Goal: Entertainment & Leisure: Consume media (video, audio)

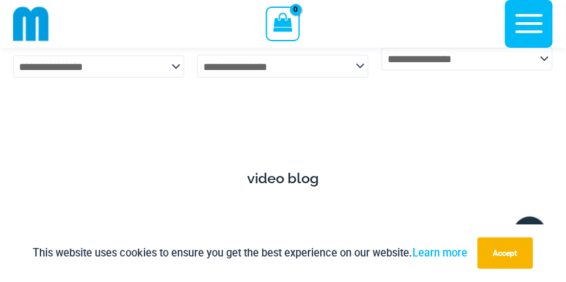
scroll to position [5570, 0]
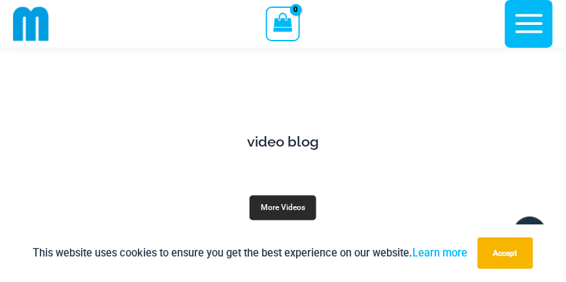
click at [277, 196] on link "More Videos" at bounding box center [283, 208] width 67 height 25
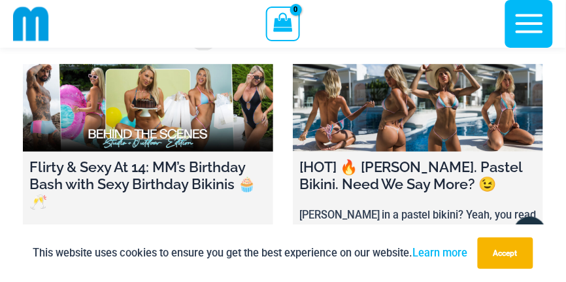
scroll to position [30, 0]
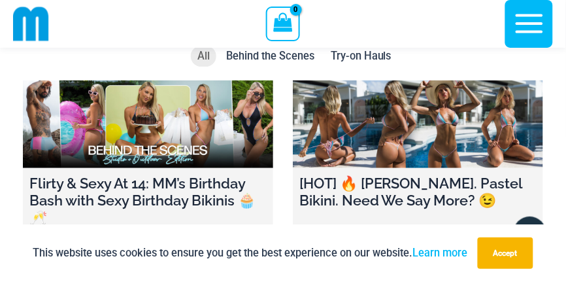
click at [216, 107] on link at bounding box center [148, 124] width 250 height 88
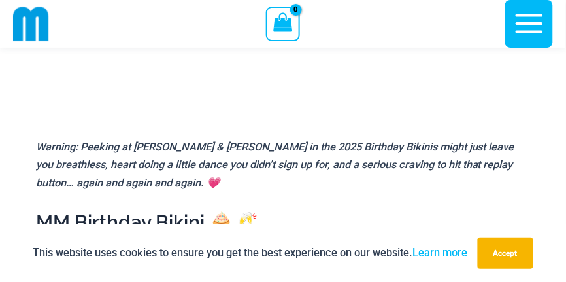
scroll to position [328, 0]
